Goal: Information Seeking & Learning: Check status

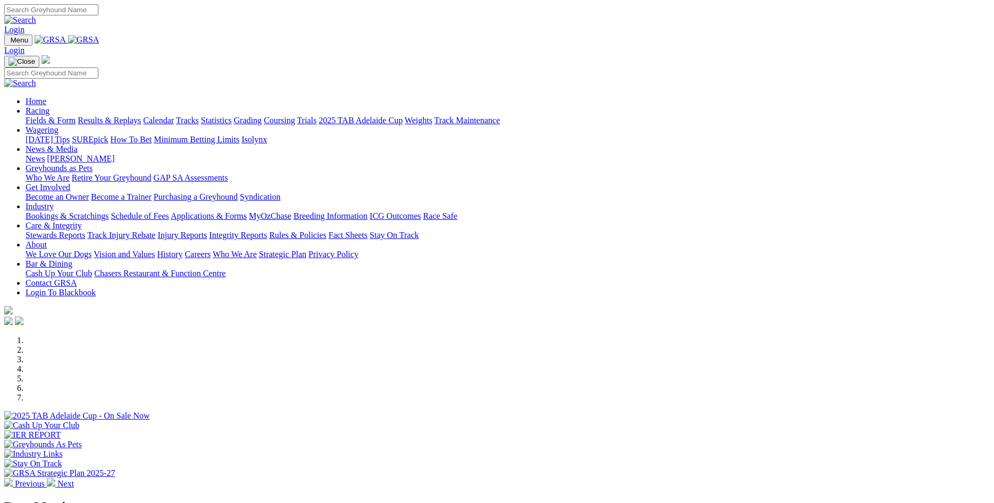
click at [45, 154] on link "News" at bounding box center [35, 158] width 19 height 9
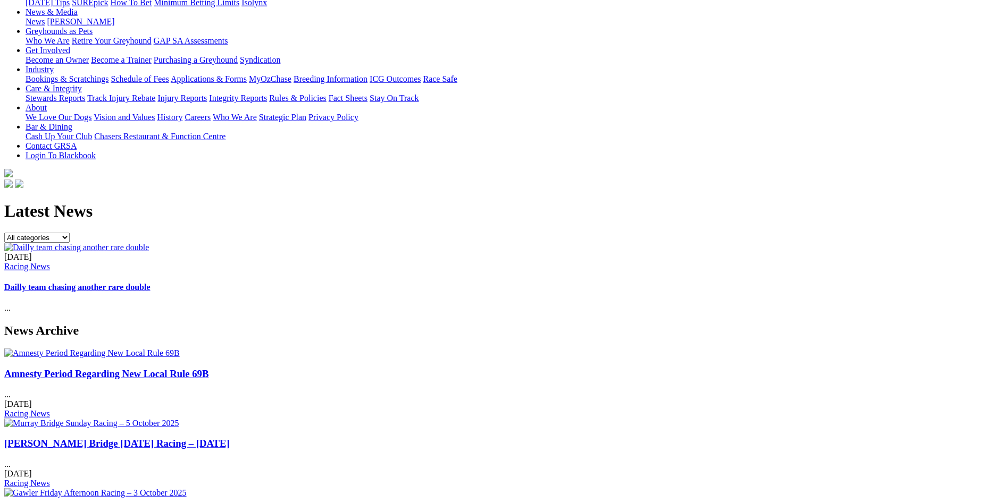
scroll to position [163, 0]
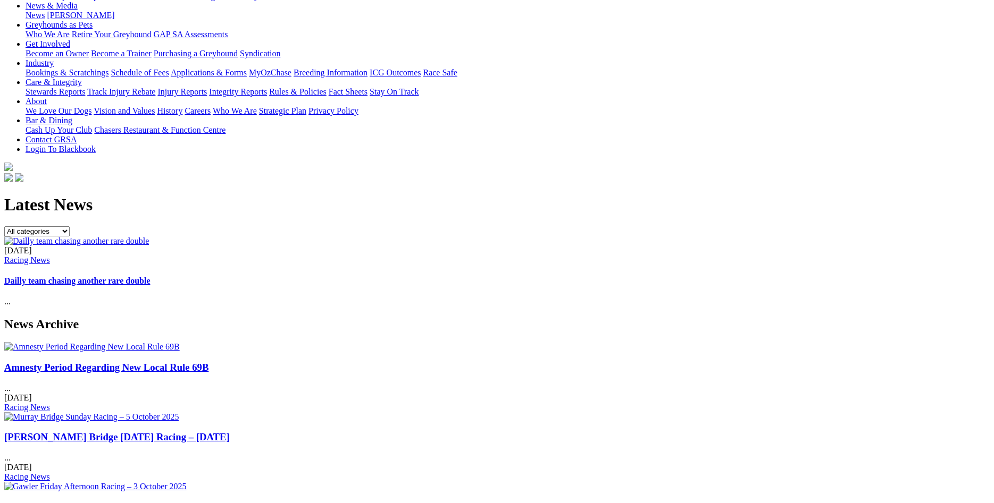
click at [188, 362] on link "Amnesty Period Regarding New Local Rule 69B" at bounding box center [106, 367] width 204 height 11
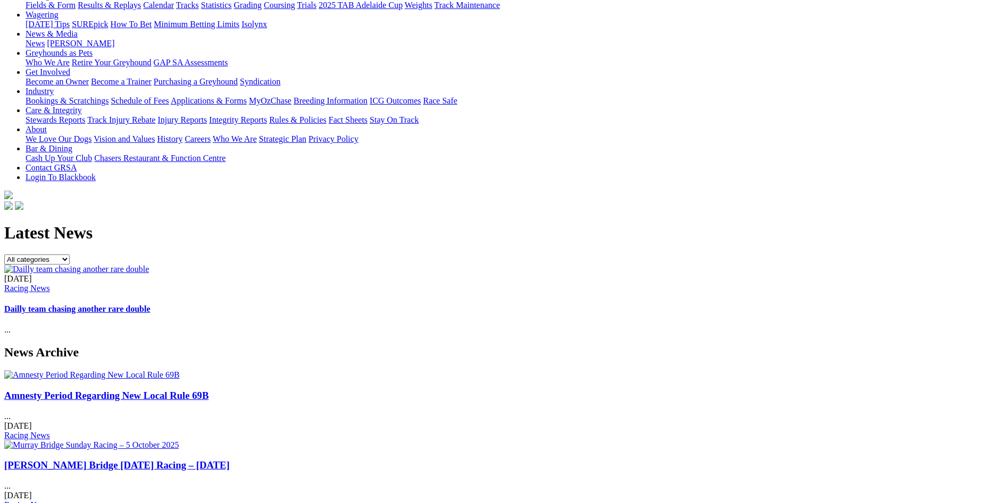
scroll to position [163, 0]
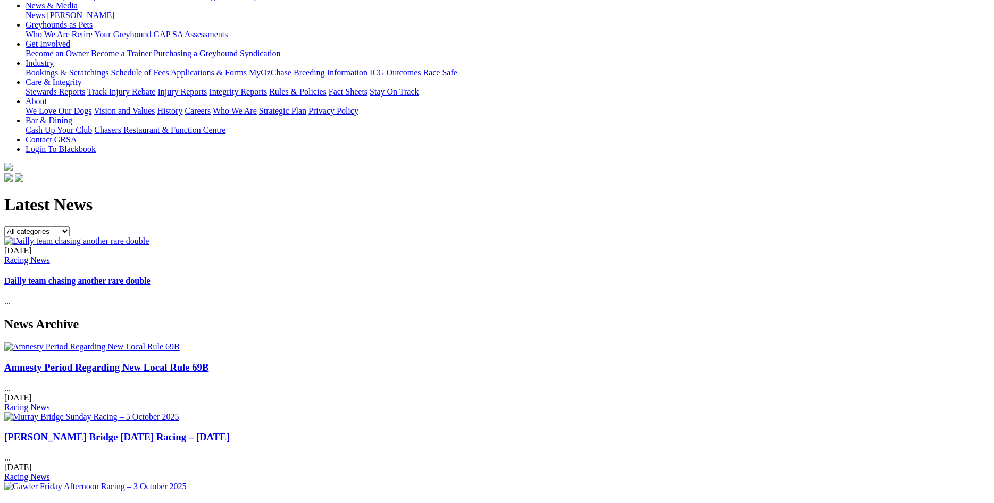
click at [230, 432] on link "Murray Bridge Sunday Racing – 5 October 2025" at bounding box center [116, 437] width 225 height 11
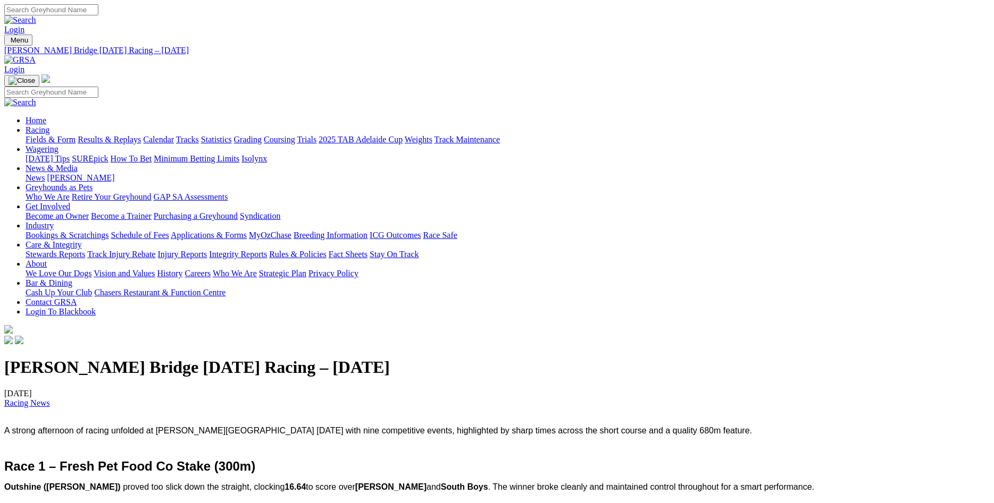
click at [141, 135] on link "Results & Replays" at bounding box center [109, 139] width 63 height 9
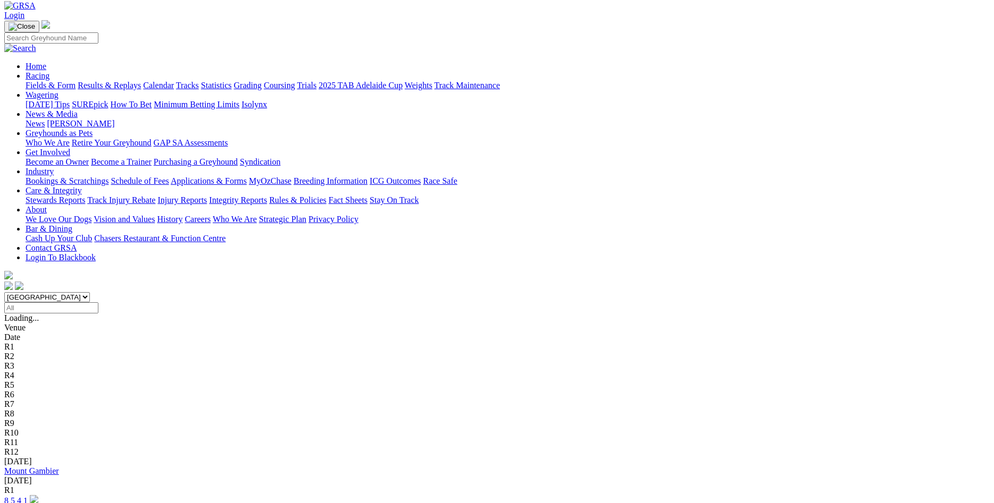
scroll to position [108, 0]
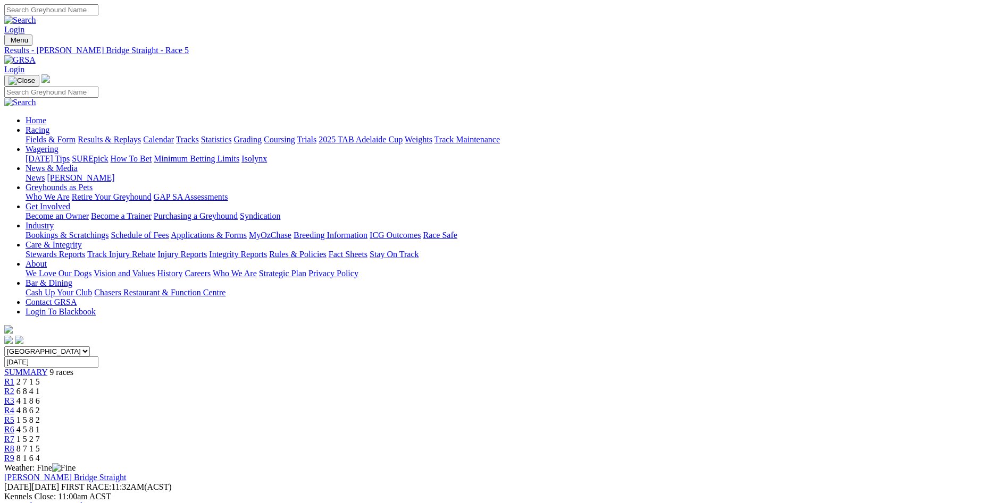
click at [14, 425] on span "R6" at bounding box center [9, 429] width 10 height 9
